Goal: Task Accomplishment & Management: Use online tool/utility

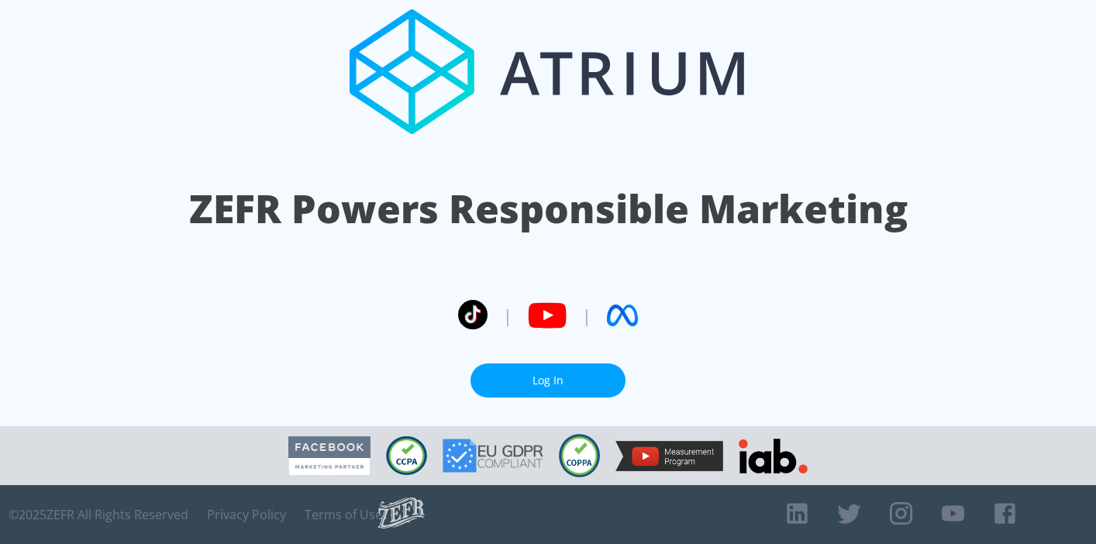
click at [559, 378] on link "Log In" at bounding box center [547, 380] width 155 height 35
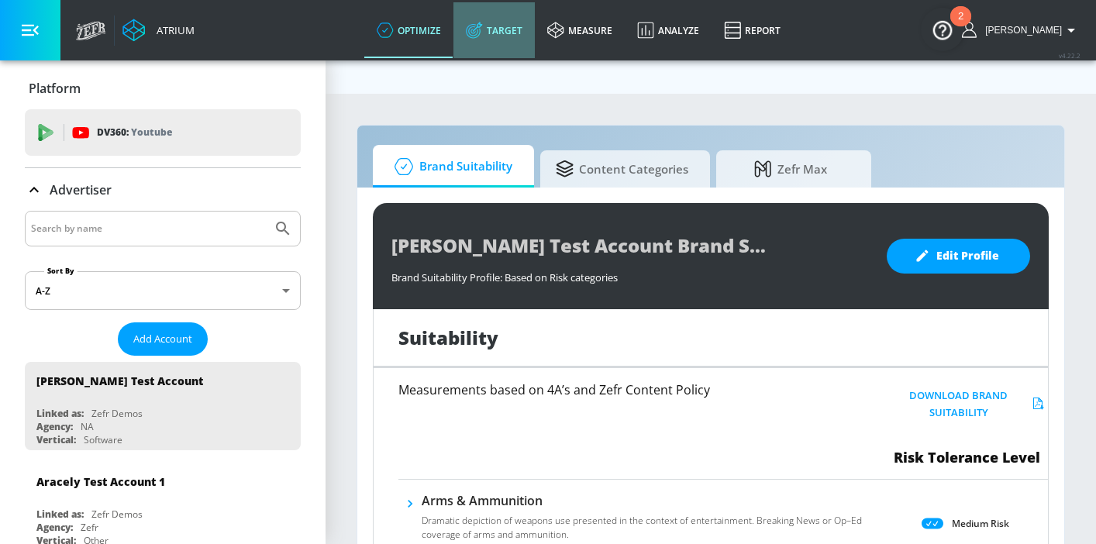
click at [504, 35] on link "Target" at bounding box center [493, 30] width 81 height 56
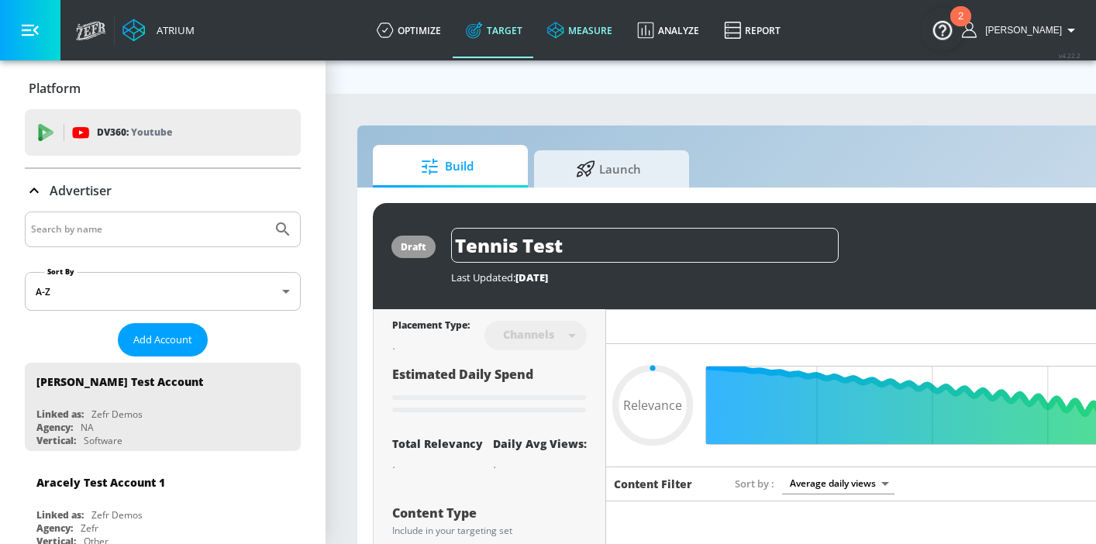
type input "0.22"
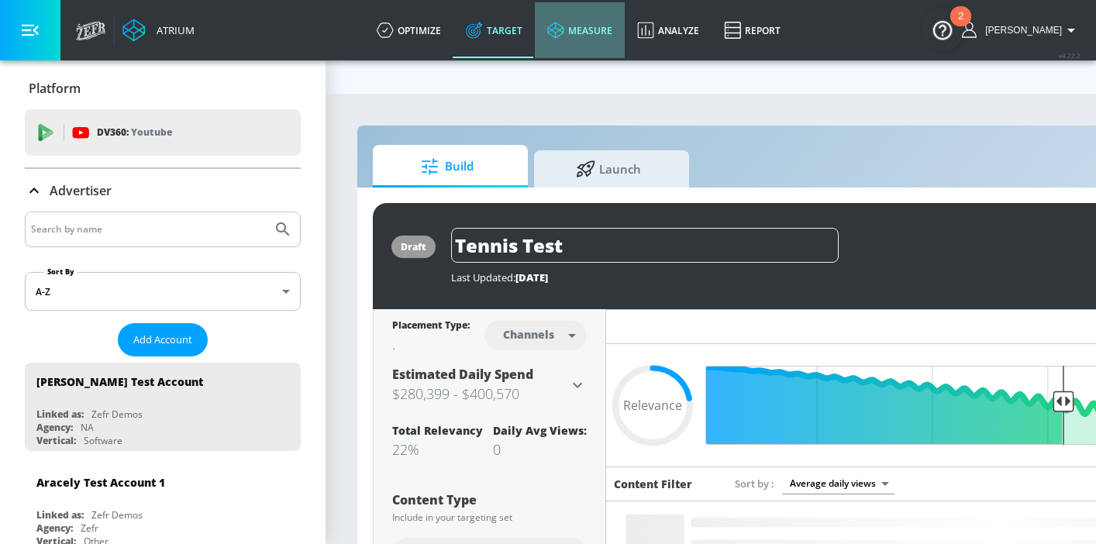
click at [597, 43] on link "measure" at bounding box center [580, 30] width 90 height 56
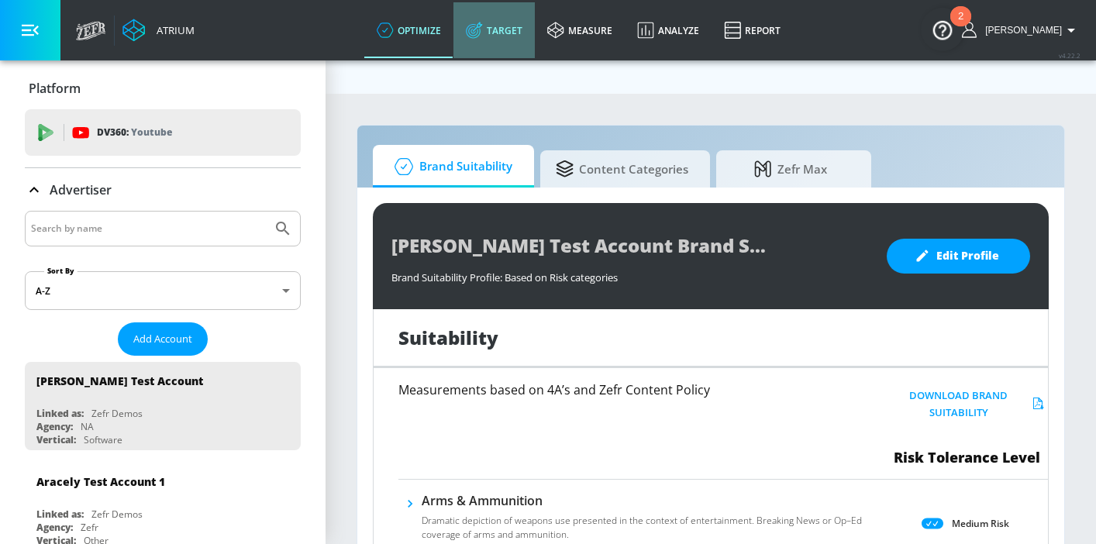
click at [530, 25] on link "Target" at bounding box center [493, 30] width 81 height 56
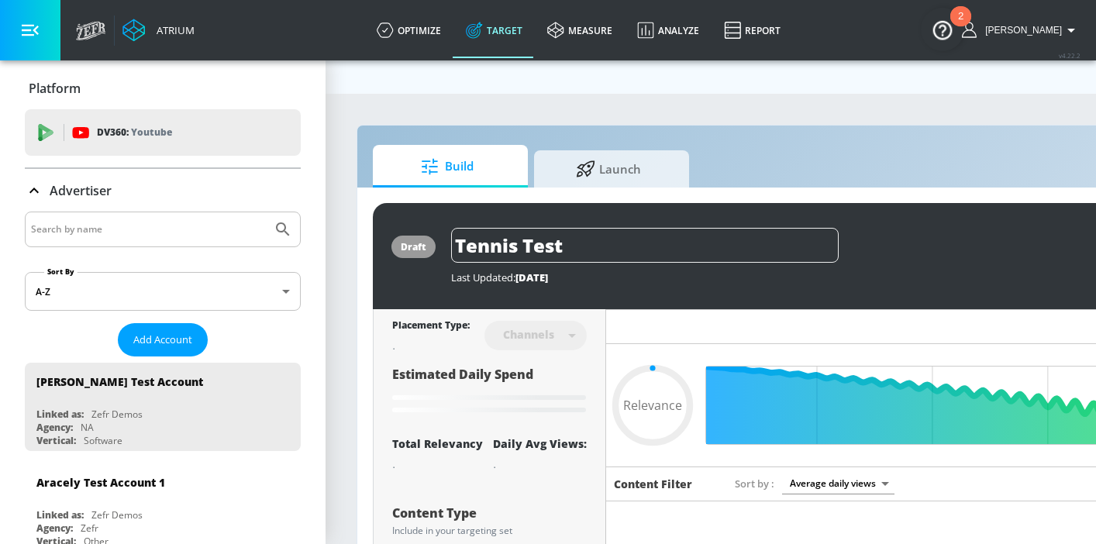
type input "0.22"
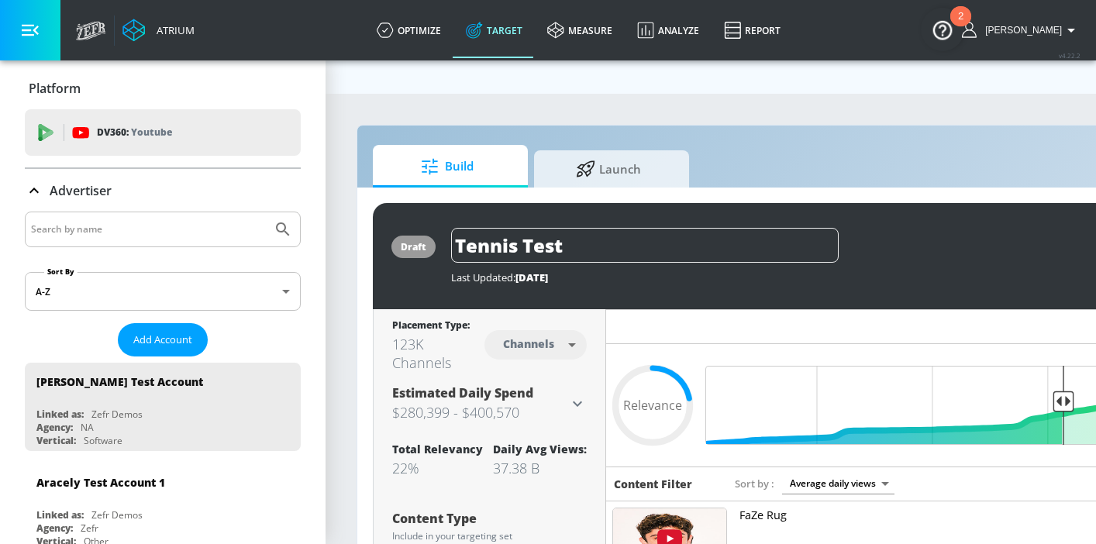
click at [956, 25] on div "2" at bounding box center [960, 16] width 21 height 20
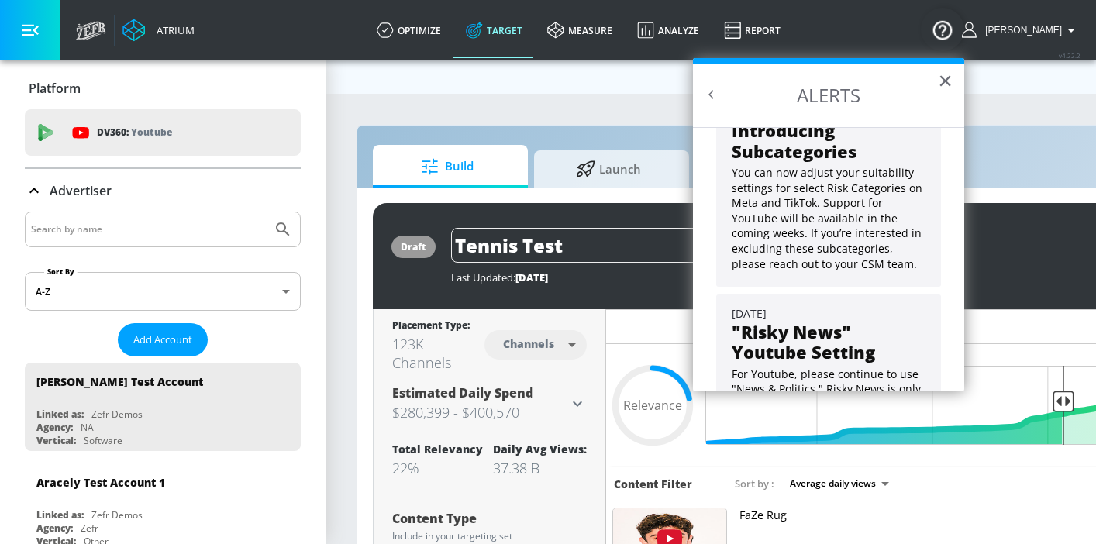
scroll to position [125, 0]
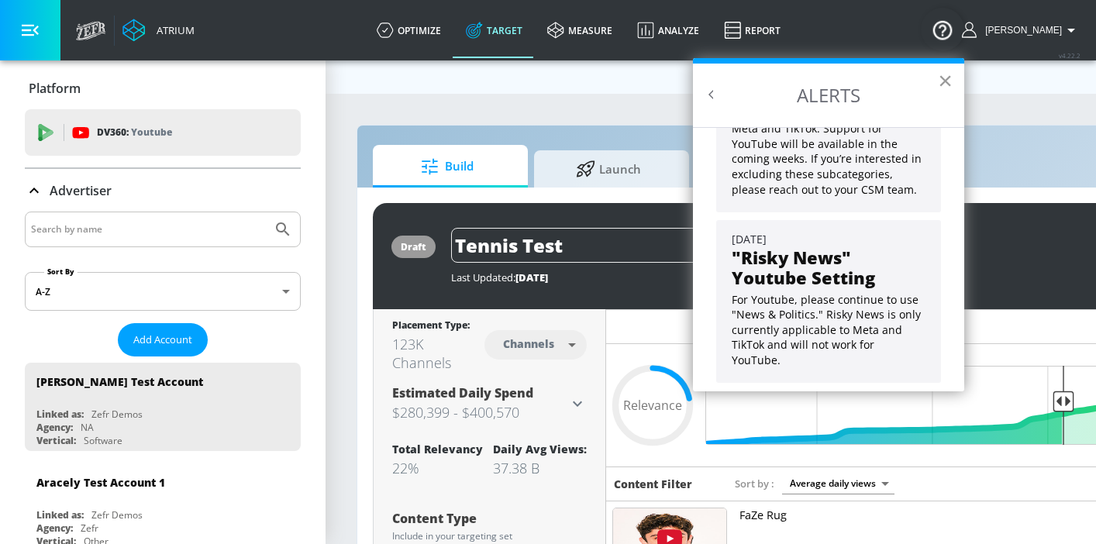
click at [946, 80] on button "×" at bounding box center [945, 80] width 15 height 25
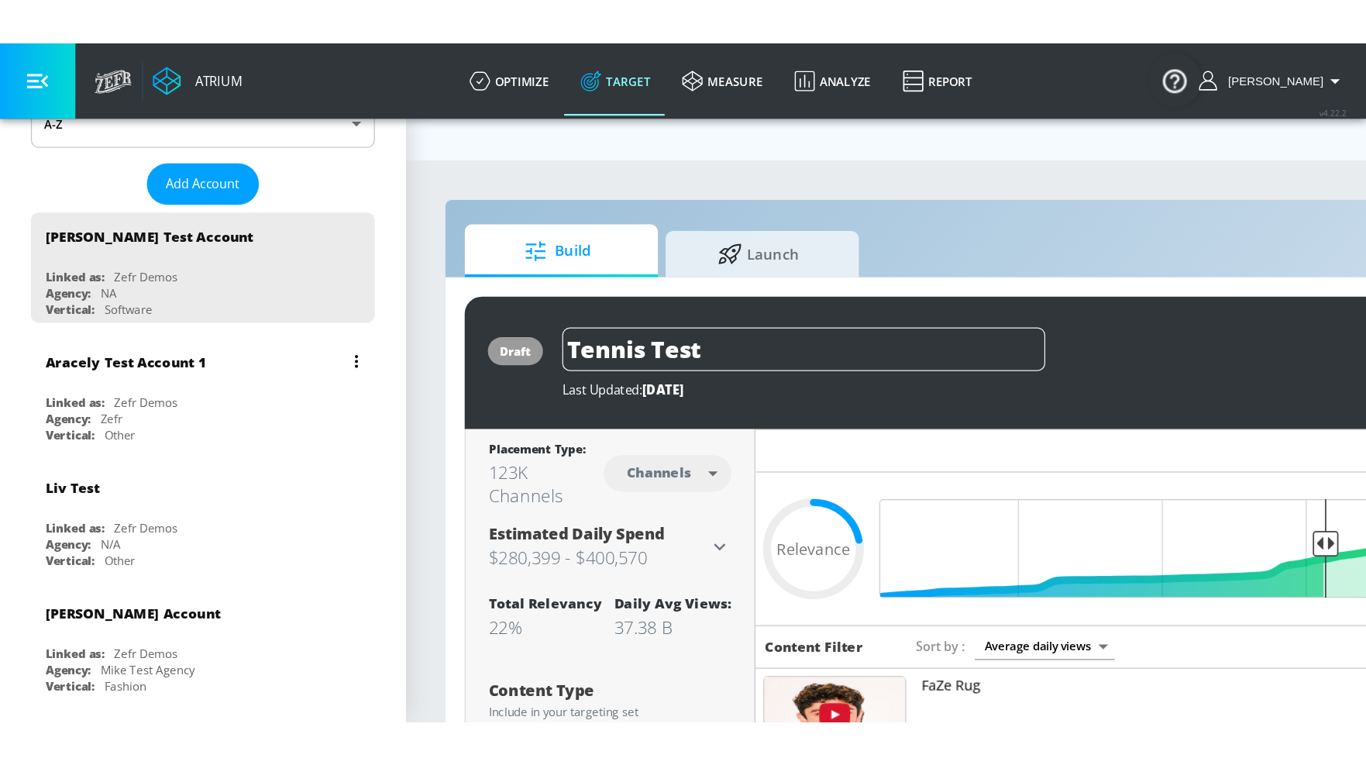
scroll to position [0, 0]
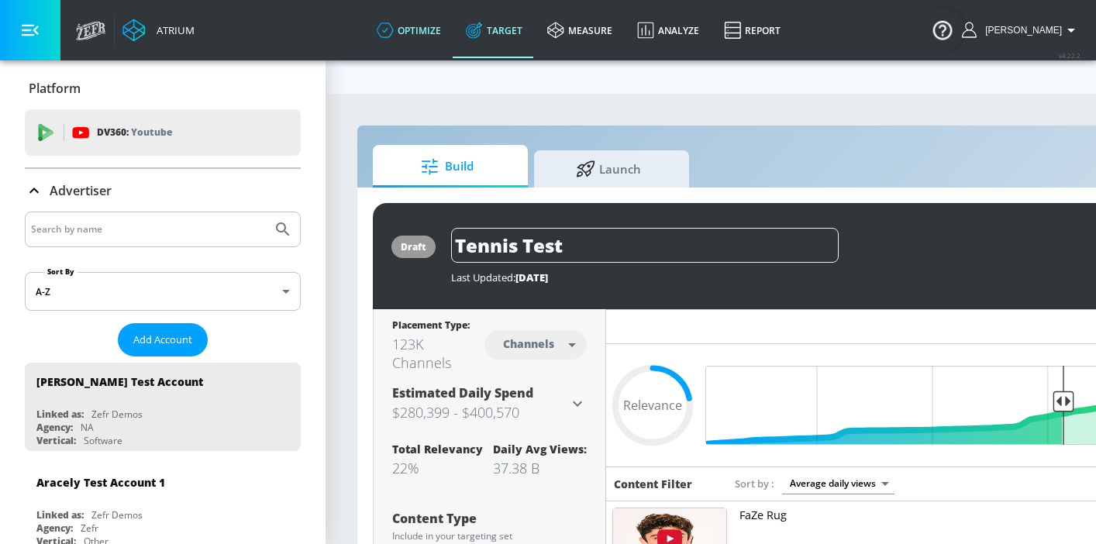
click at [428, 31] on link "optimize" at bounding box center [408, 30] width 89 height 56
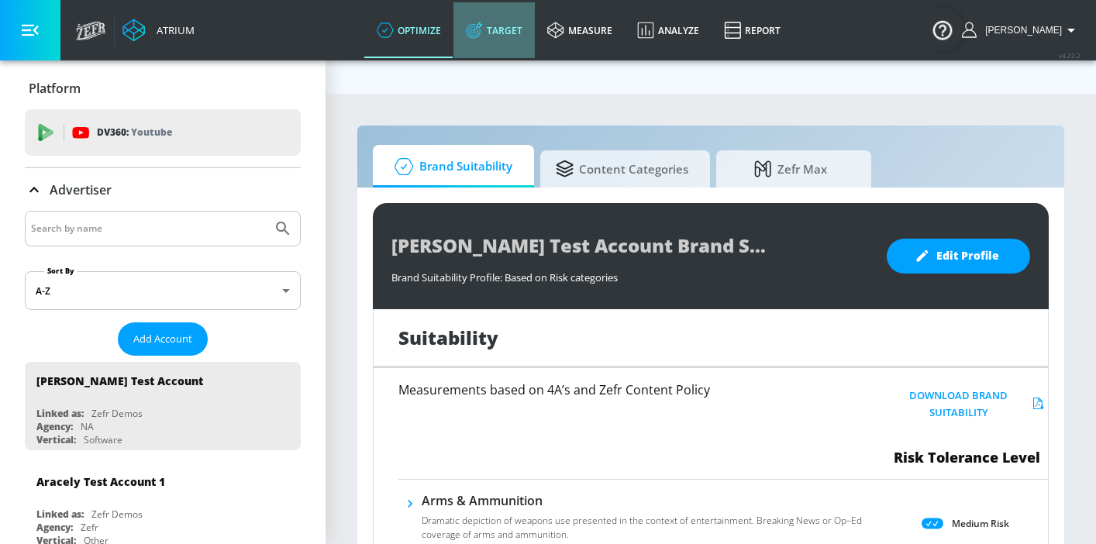
click at [509, 21] on link "Target" at bounding box center [493, 30] width 81 height 56
